Goal: Information Seeking & Learning: Check status

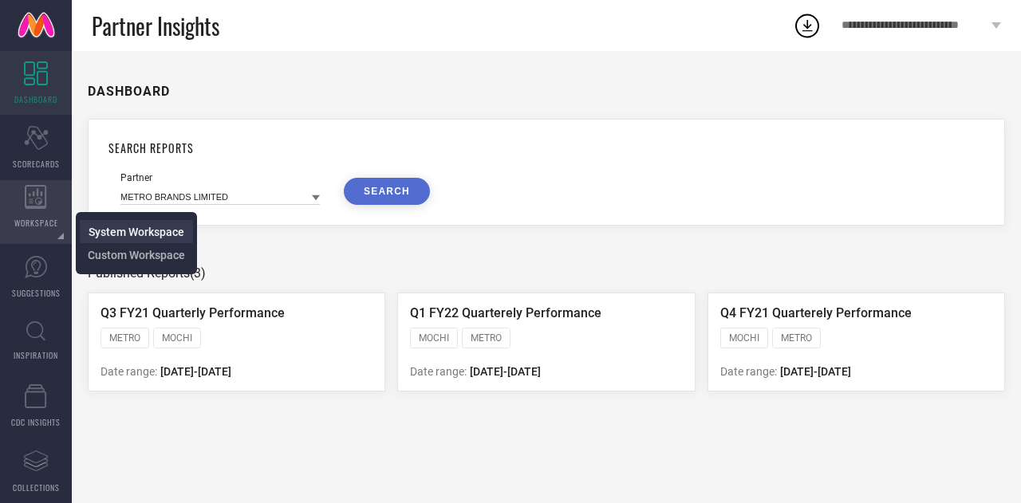
click at [113, 232] on span "System Workspace" at bounding box center [137, 232] width 96 height 13
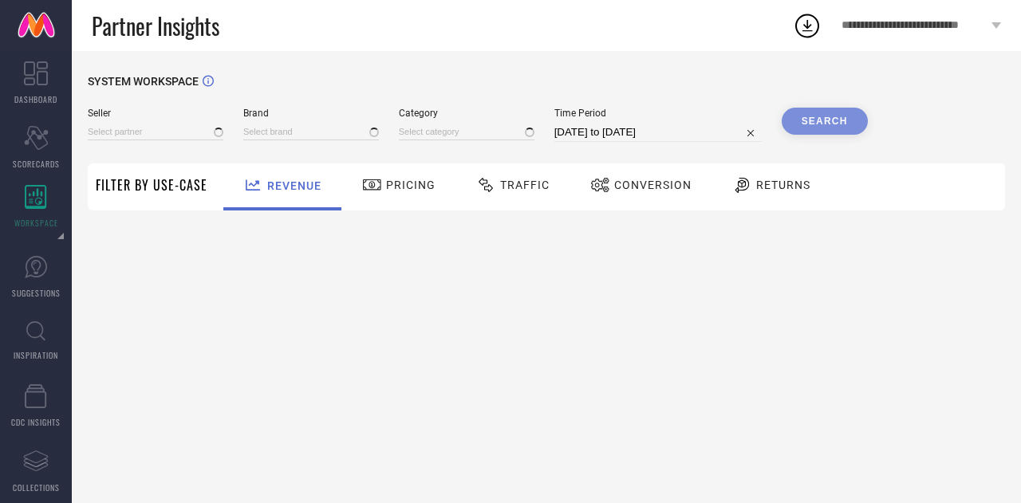
type input "All"
type input "1 STOP FASHION"
type input "All"
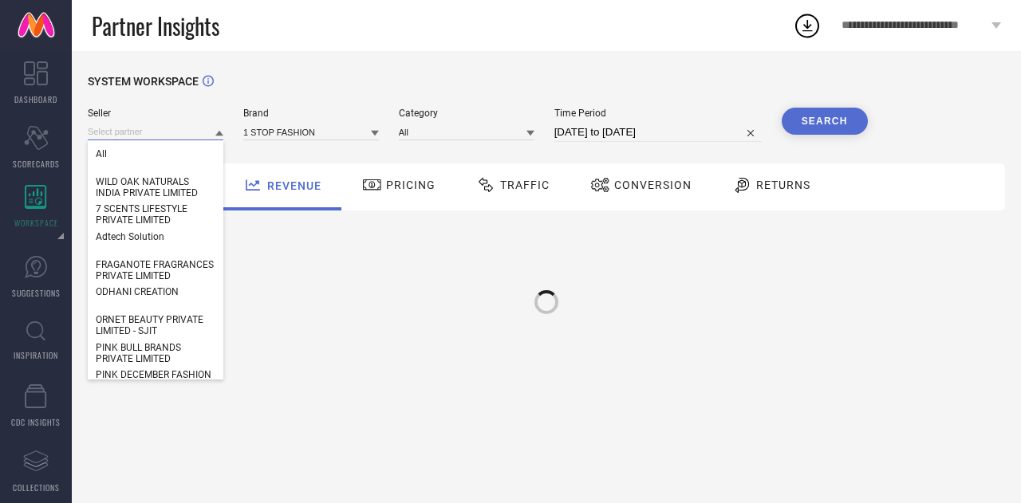
click at [155, 128] on input at bounding box center [156, 132] width 136 height 17
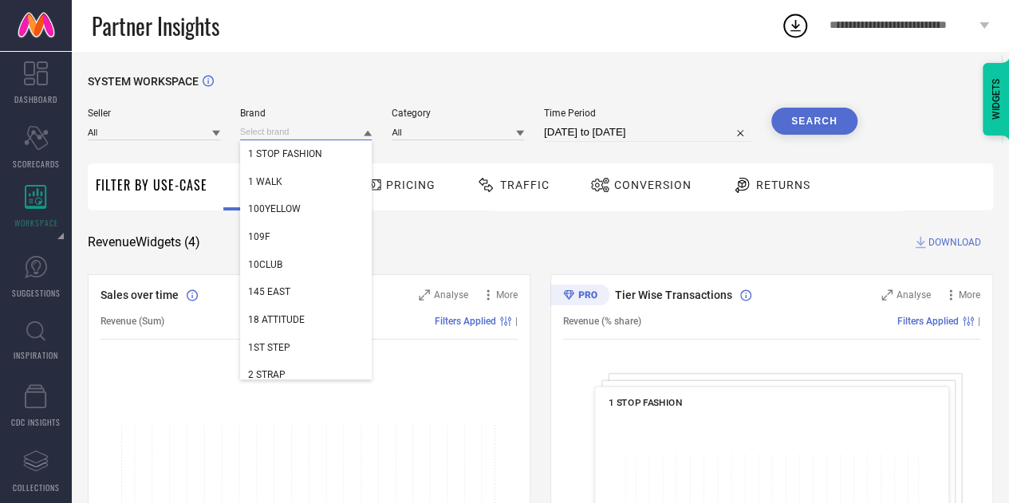
click at [297, 133] on input at bounding box center [306, 132] width 132 height 17
paste input "LUVYH"
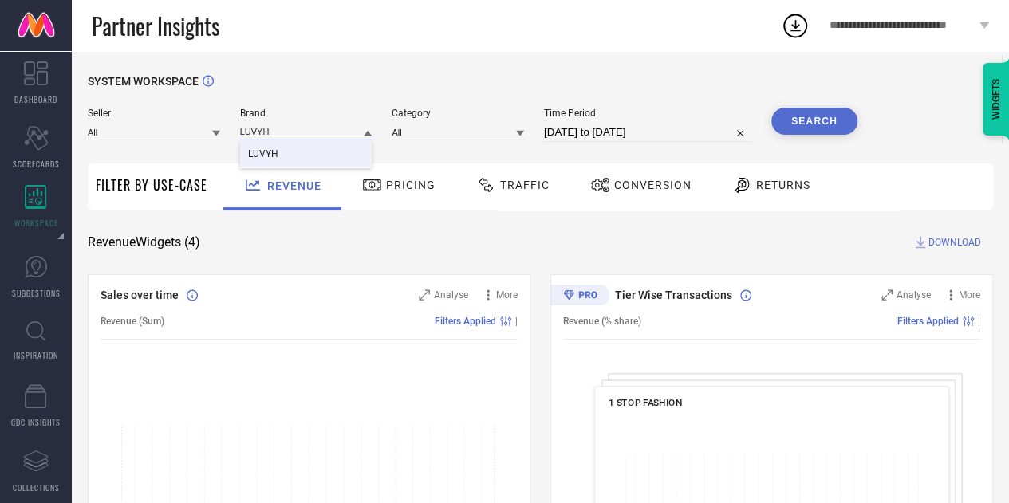
type input "LUVYH"
click at [274, 157] on span "LUVYH" at bounding box center [263, 153] width 30 height 11
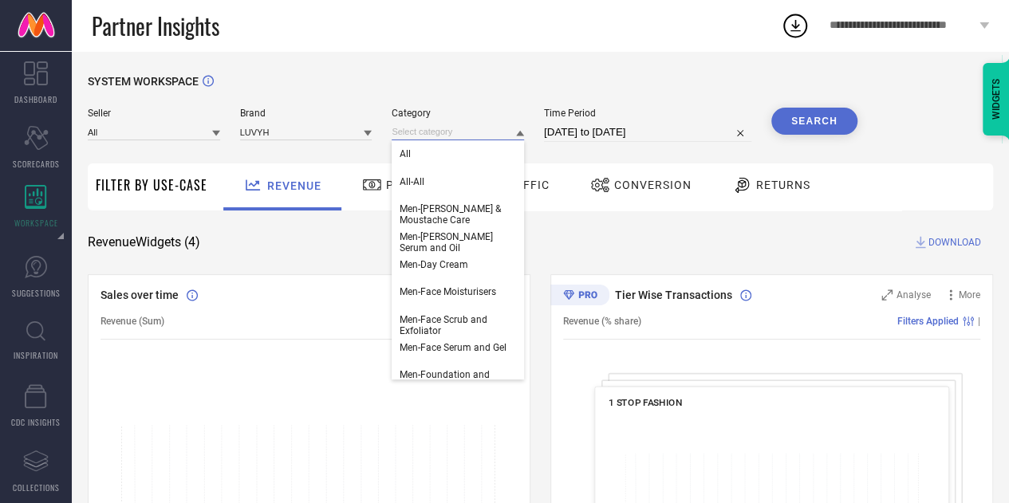
drag, startPoint x: 464, startPoint y: 138, endPoint x: 472, endPoint y: 159, distance: 23.0
click at [472, 140] on div "All All-All Men-[PERSON_NAME] & Moustache Care Men-[PERSON_NAME] Serum and Oil …" at bounding box center [457, 132] width 132 height 17
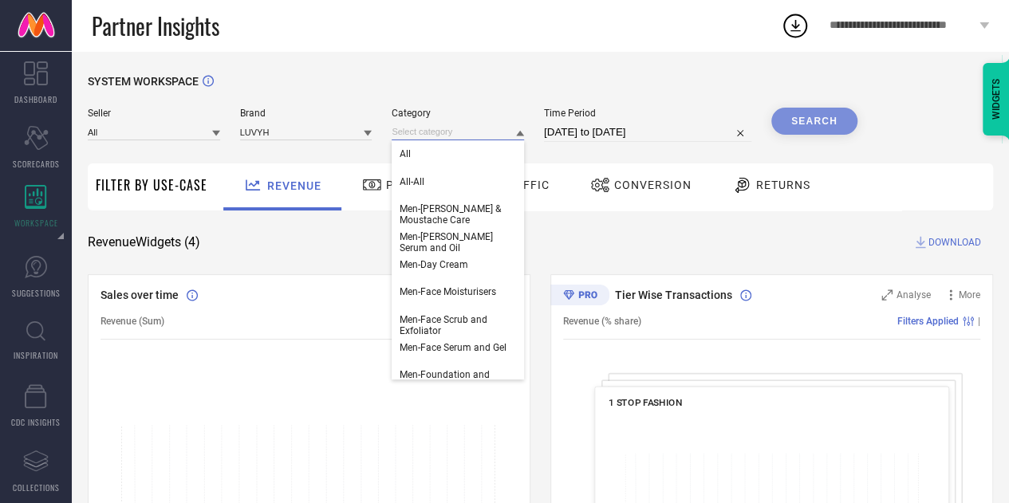
click at [467, 131] on input at bounding box center [457, 132] width 132 height 17
click at [442, 148] on div "All" at bounding box center [457, 153] width 132 height 27
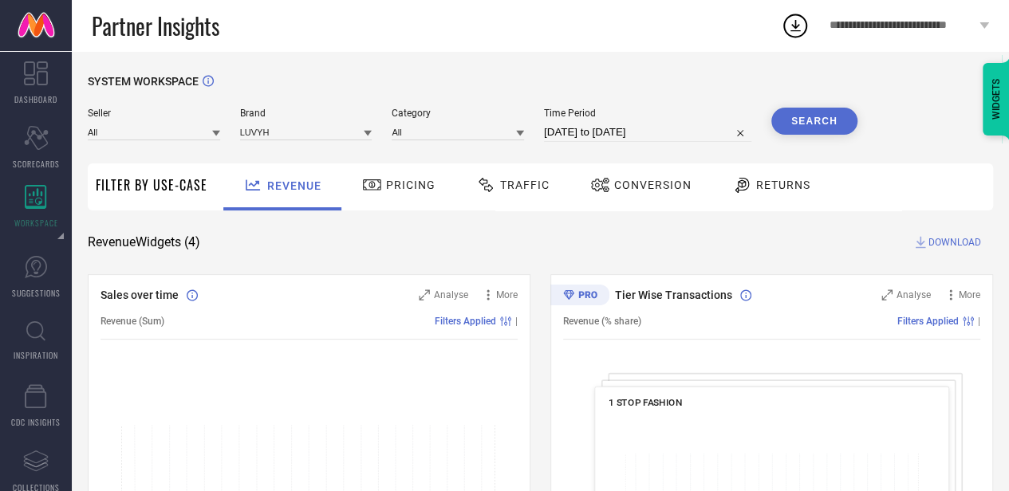
select select "6"
select select "2025"
select select "7"
select select "2025"
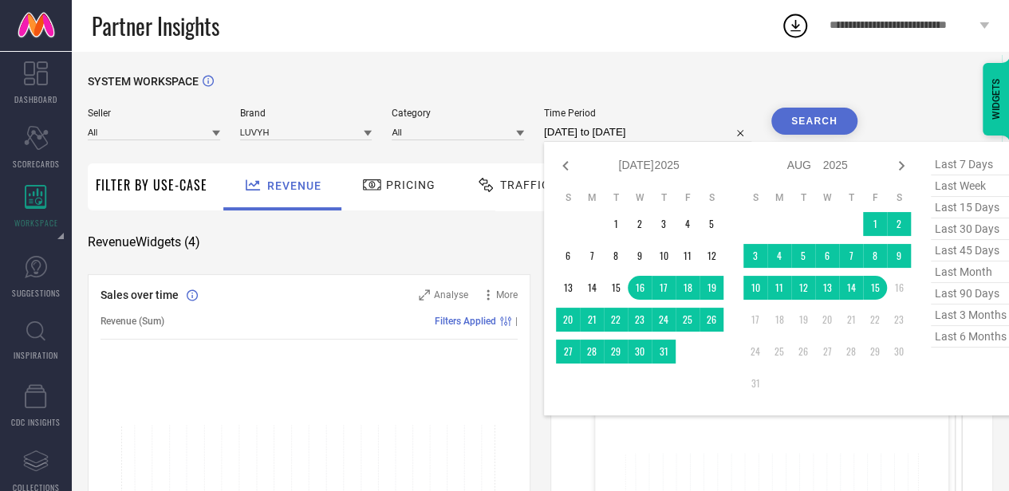
click at [571, 128] on input "[DATE] to [DATE]" at bounding box center [647, 132] width 207 height 19
click at [985, 344] on span "last 6 months" at bounding box center [970, 337] width 80 height 22
type input "[DATE] to [DATE]"
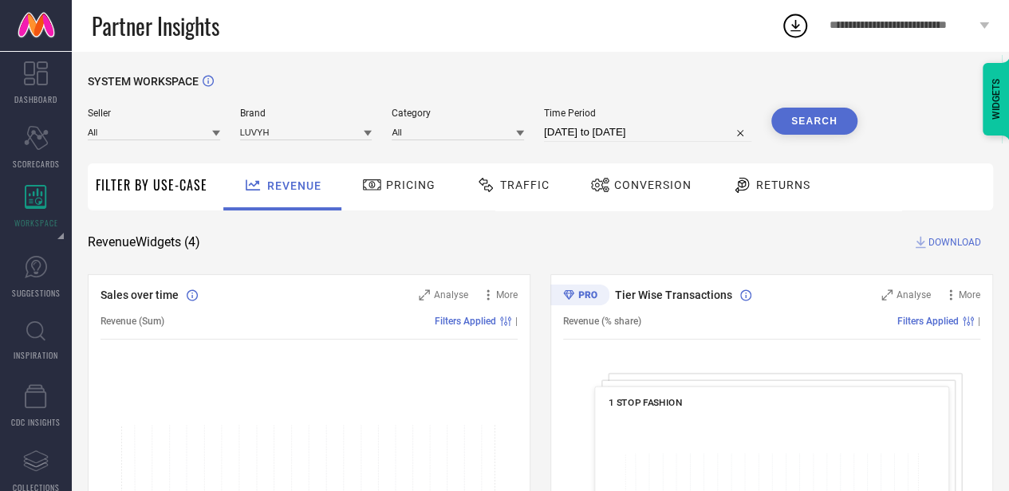
select select "1"
select select "2025"
select select "2"
select select "2025"
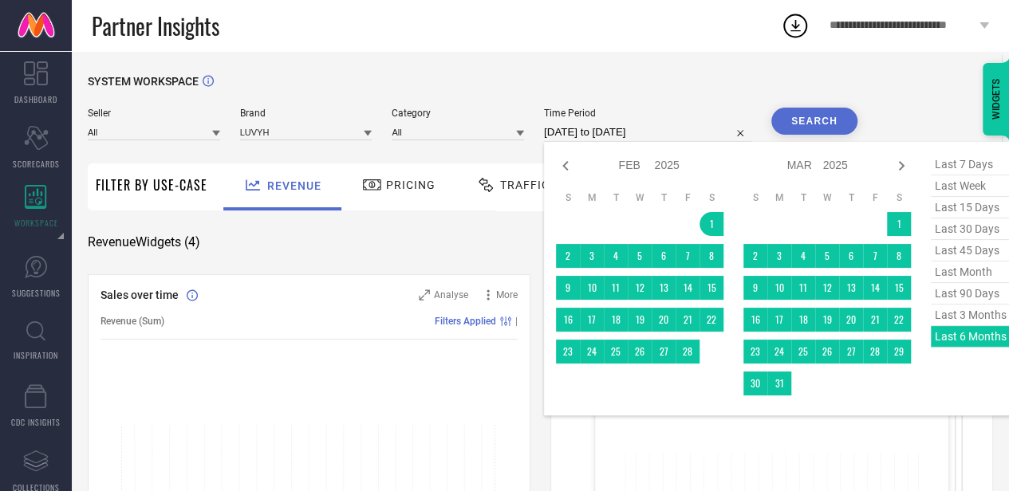
click at [712, 132] on input "[DATE] to [DATE]" at bounding box center [647, 132] width 207 height 19
click at [558, 162] on icon at bounding box center [565, 165] width 19 height 19
select select "2025"
select select "1"
select select "2025"
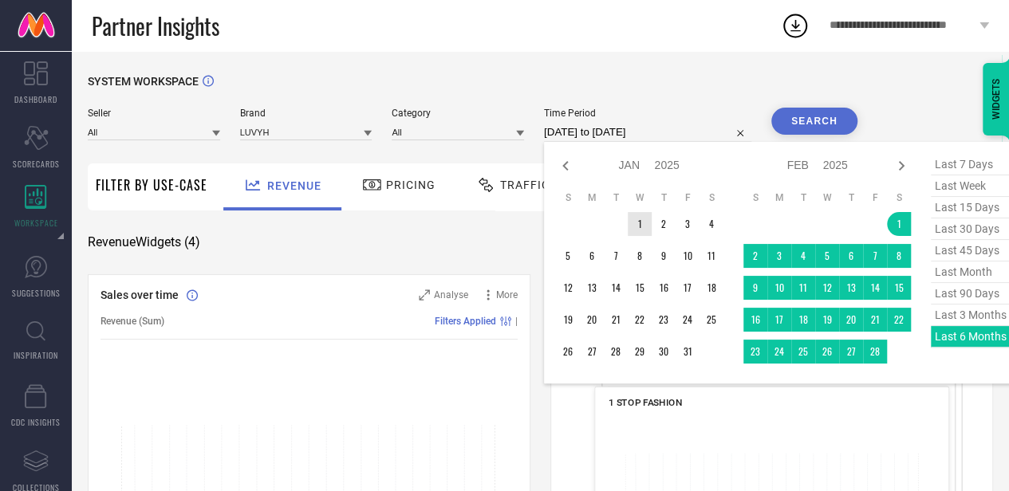
type input "After [DATE]"
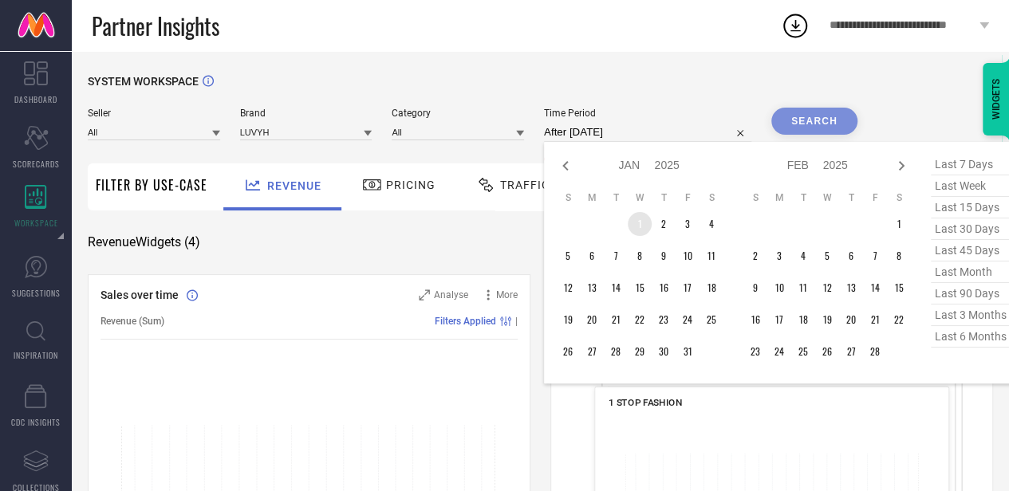
click at [641, 228] on td "1" at bounding box center [639, 224] width 24 height 24
click at [898, 166] on icon at bounding box center [900, 165] width 19 height 19
select select "1"
select select "2025"
select select "2"
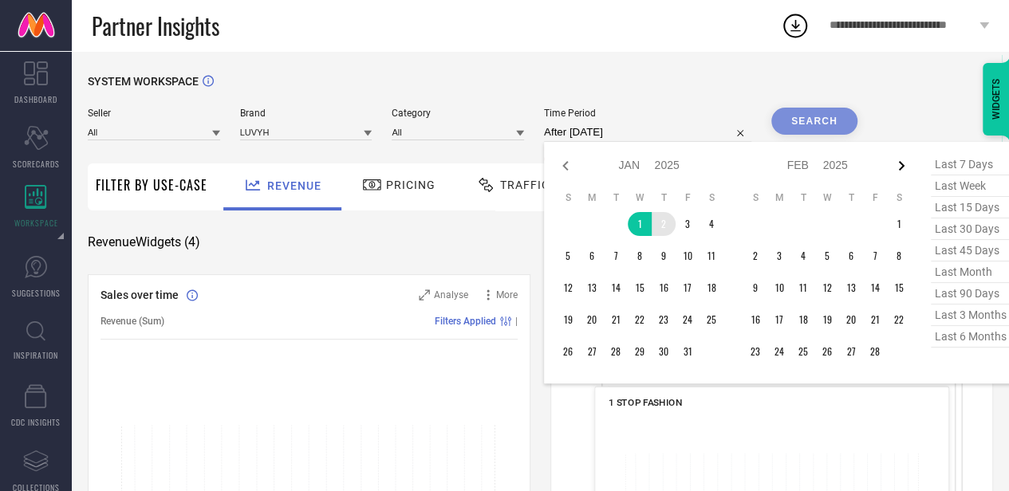
select select "2025"
click at [898, 166] on icon at bounding box center [900, 165] width 19 height 19
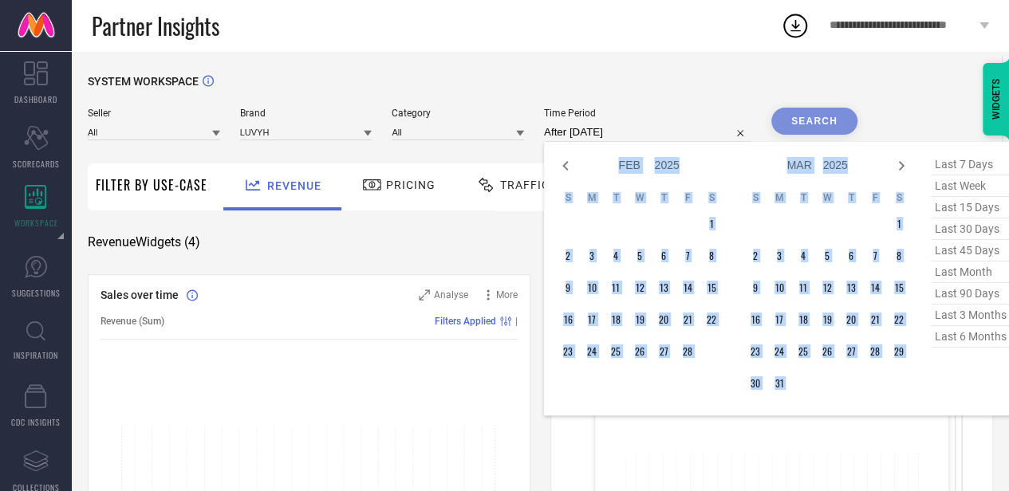
select select "3"
select select "2025"
select select "4"
select select "2025"
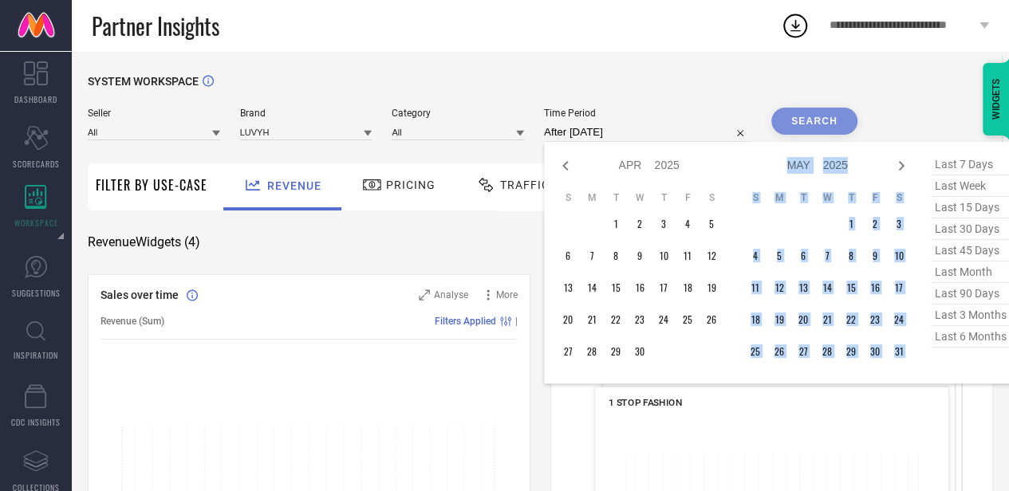
click at [898, 166] on icon at bounding box center [900, 165] width 19 height 19
select select "4"
select select "2025"
select select "5"
select select "2025"
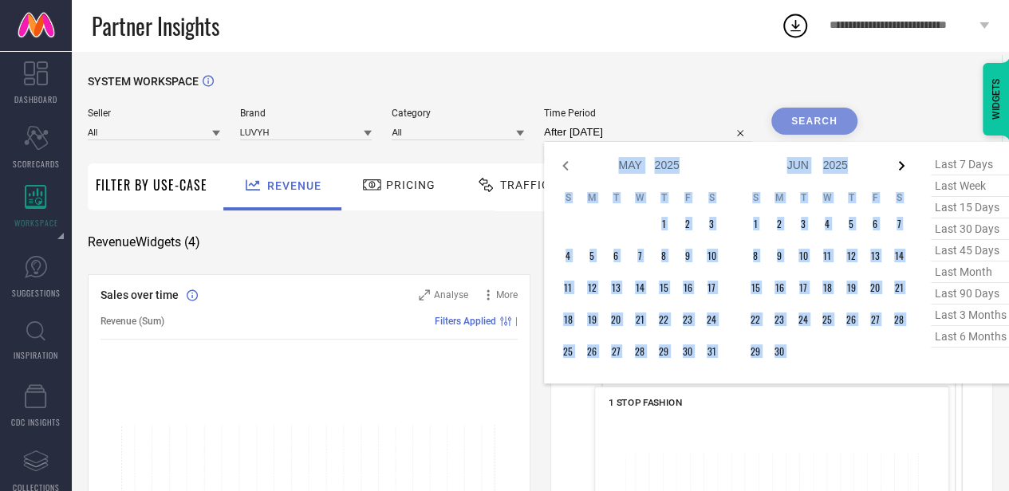
click at [903, 167] on icon at bounding box center [901, 166] width 6 height 10
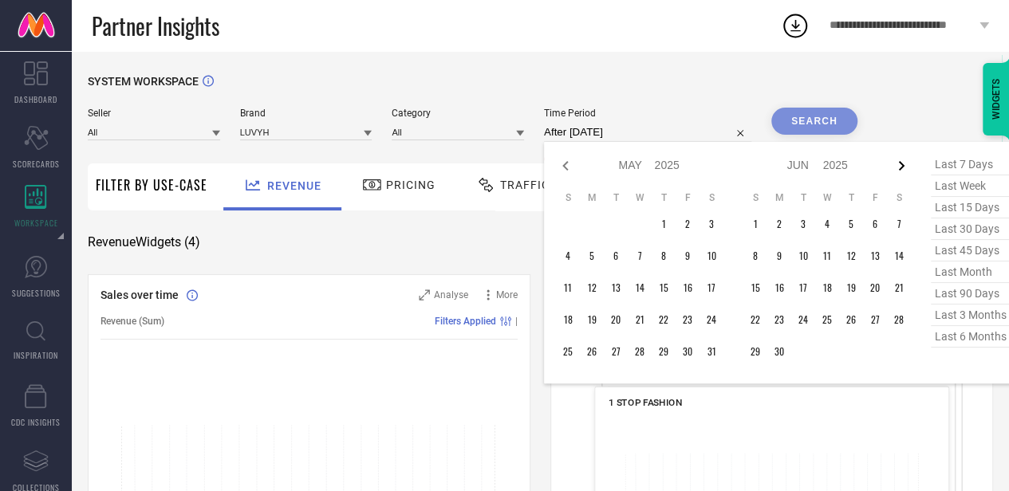
select select "5"
select select "2025"
select select "6"
select select "2025"
click at [903, 167] on icon at bounding box center [901, 166] width 6 height 10
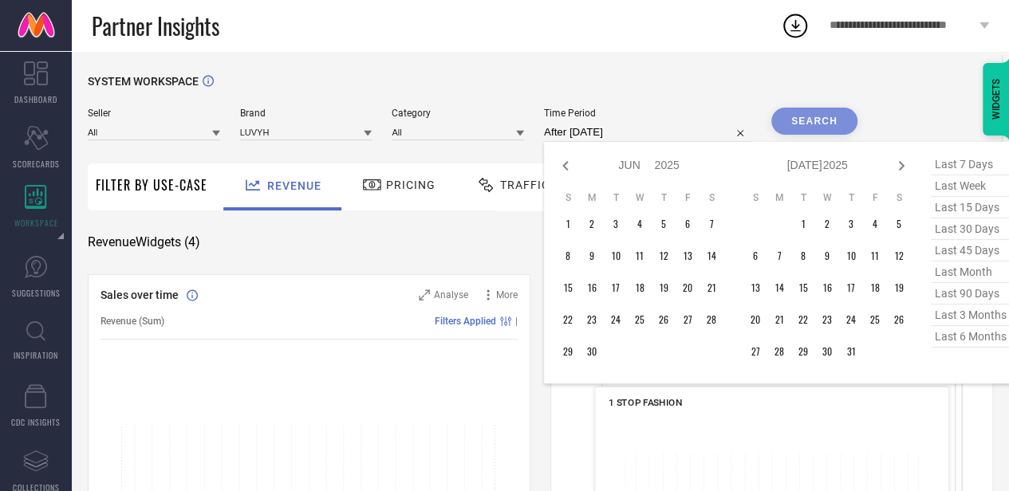
select select "6"
select select "2025"
select select "7"
select select "2025"
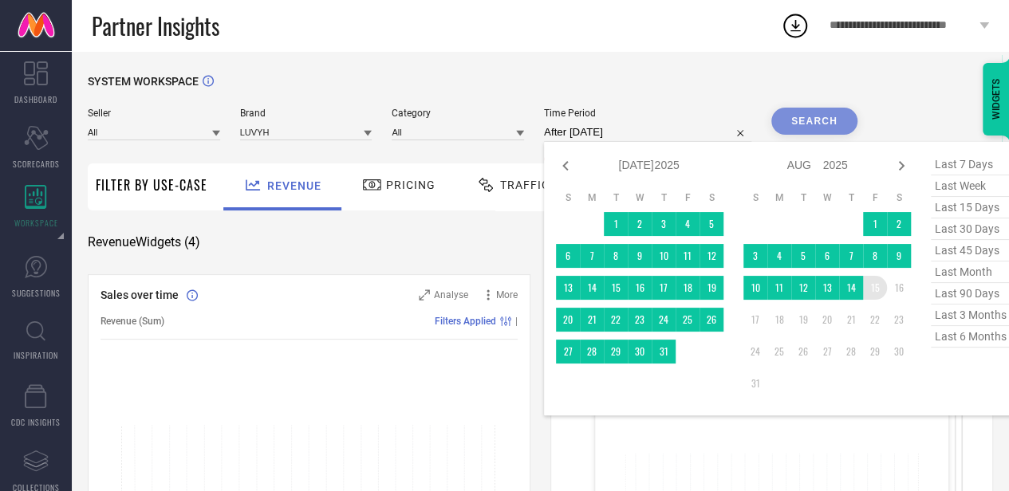
type input "[DATE] to [DATE]"
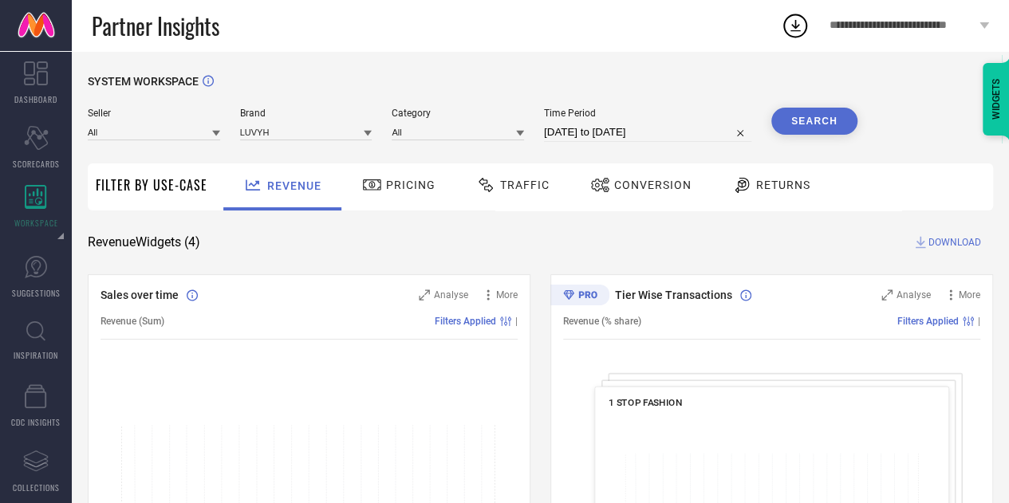
click at [804, 132] on button "Search" at bounding box center [814, 121] width 86 height 27
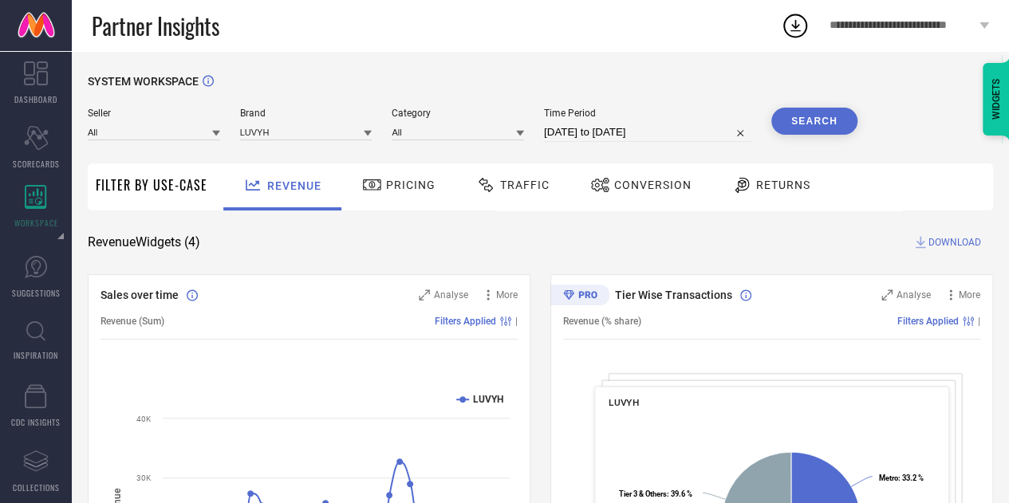
click at [418, 183] on span "Pricing" at bounding box center [410, 185] width 49 height 13
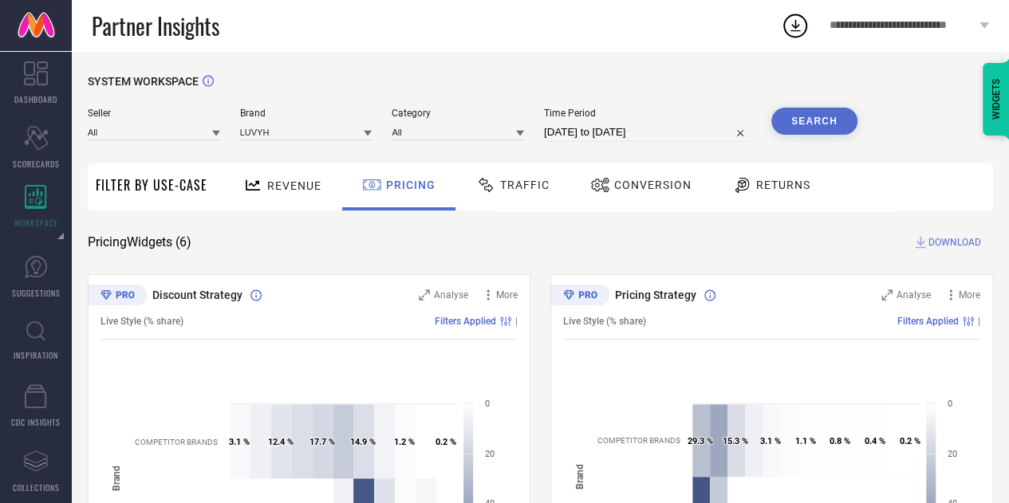
click at [955, 242] on span "DOWNLOAD" at bounding box center [954, 242] width 53 height 16
